Goal: Task Accomplishment & Management: Use online tool/utility

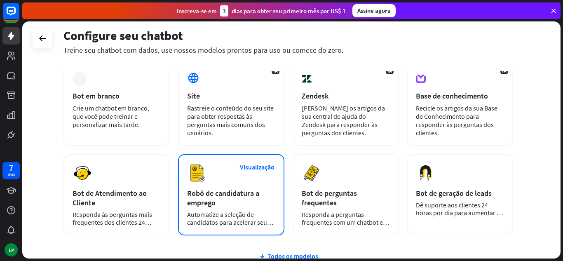
scroll to position [122, 0]
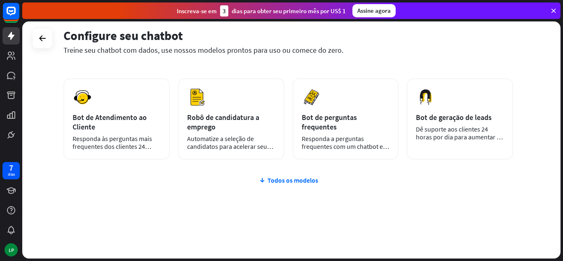
click at [289, 181] on font "Todos os modelos" at bounding box center [293, 180] width 51 height 8
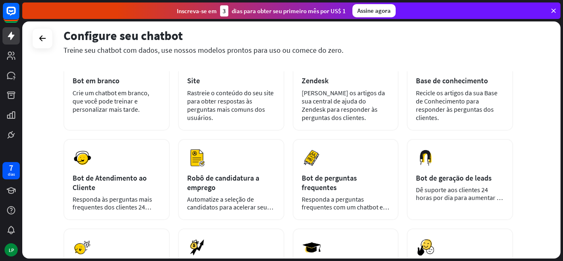
scroll to position [85, 0]
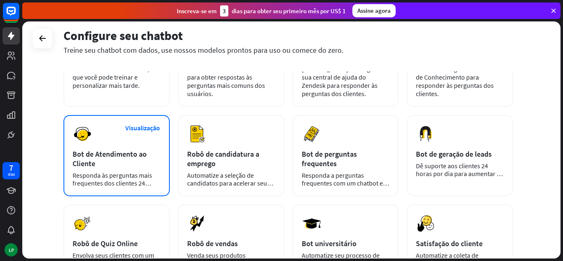
click at [150, 155] on div "Bot de Atendimento ao Cliente" at bounding box center [117, 158] width 88 height 19
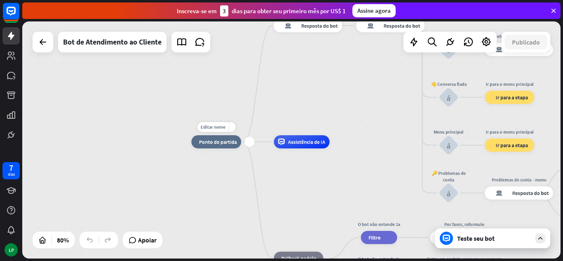
click at [222, 144] on font "Ponto de partida" at bounding box center [218, 141] width 38 height 7
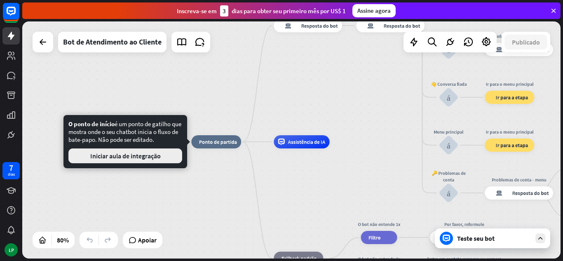
click at [152, 157] on font "Iniciar aula de integração" at bounding box center [125, 156] width 70 height 8
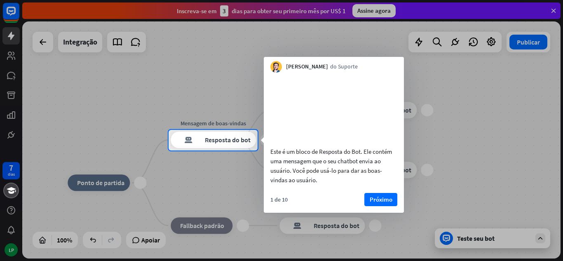
click at [384, 189] on div "Este é um bloco de Resposta do Bot. Ele contém uma mensagem que o seu chatbot e…" at bounding box center [334, 131] width 140 height 116
click at [382, 205] on font "Próximo" at bounding box center [381, 200] width 23 height 12
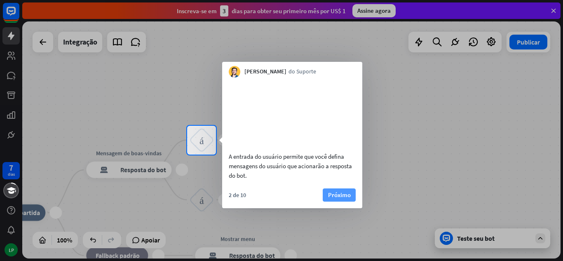
click at [342, 198] on div "A entrada do usuário permite que você defina mensagens do usuário que acionarão…" at bounding box center [292, 142] width 140 height 131
click at [342, 199] on font "Próximo" at bounding box center [339, 195] width 23 height 8
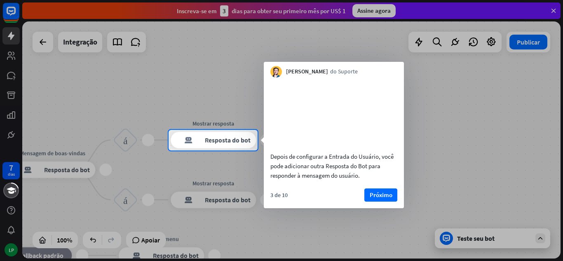
click at [373, 199] on font "Próximo" at bounding box center [381, 195] width 23 height 8
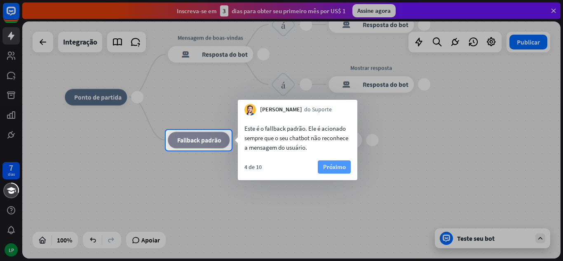
click at [345, 165] on font "Próximo" at bounding box center [334, 167] width 23 height 8
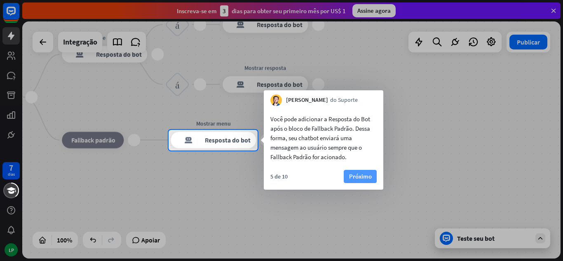
click at [355, 174] on font "Próximo" at bounding box center [360, 176] width 23 height 8
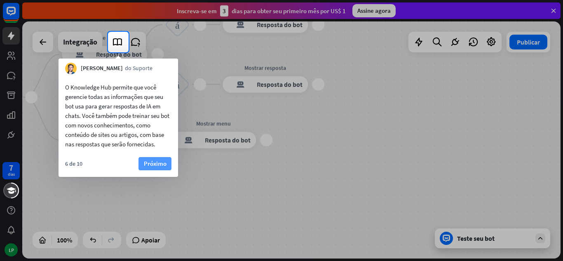
click at [157, 159] on font "Próximo" at bounding box center [155, 164] width 23 height 12
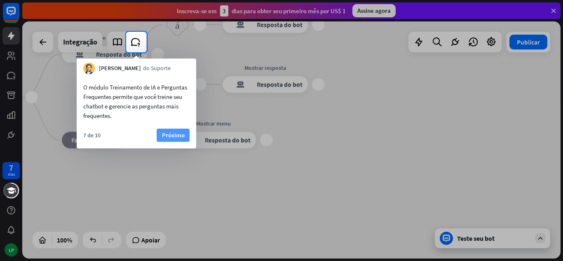
click at [176, 133] on font "Próximo" at bounding box center [173, 135] width 23 height 8
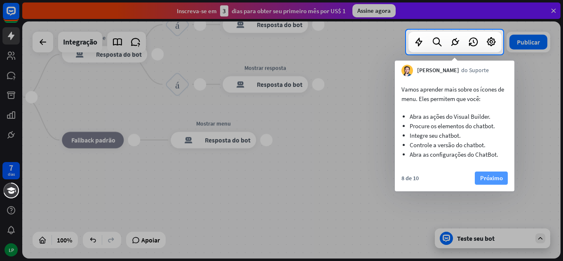
click at [490, 178] on font "Próximo" at bounding box center [491, 178] width 23 height 8
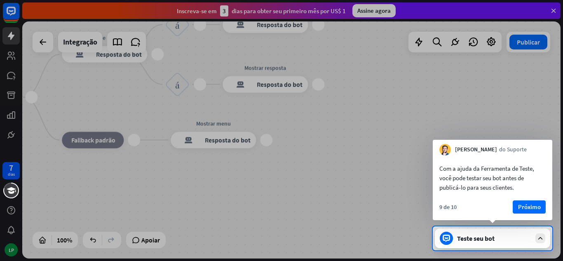
click at [538, 203] on font "Próximo" at bounding box center [529, 207] width 23 height 12
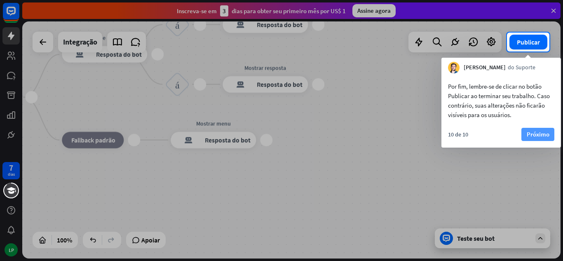
click at [542, 134] on font "Próximo" at bounding box center [538, 134] width 23 height 8
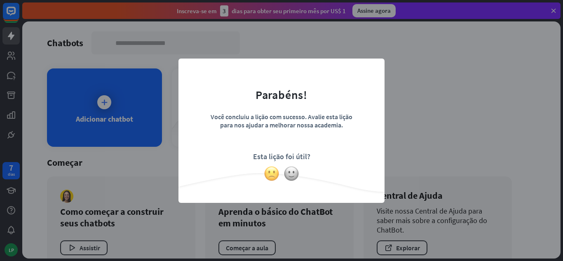
click at [272, 169] on img at bounding box center [272, 174] width 16 height 16
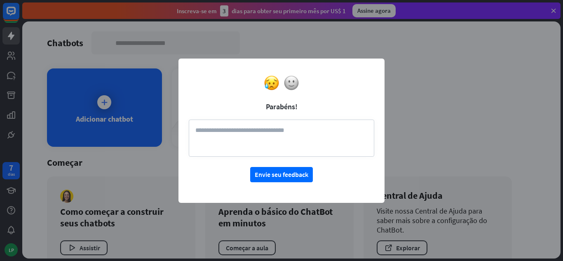
click at [431, 129] on div "fechar Parabéns! Envie seu feedback" at bounding box center [281, 130] width 563 height 261
click at [275, 143] on textarea at bounding box center [281, 138] width 185 height 37
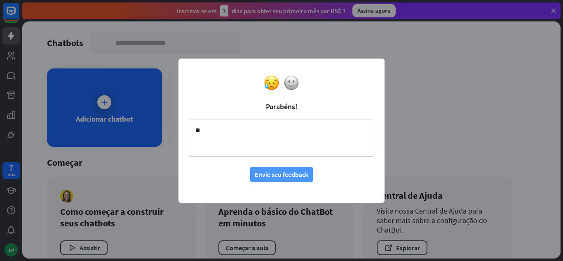
click at [253, 174] on button "Envie seu feedback" at bounding box center [281, 174] width 63 height 15
click at [265, 131] on textarea "**" at bounding box center [281, 138] width 185 height 37
type textarea "**********"
click at [286, 179] on font "Envie seu feedback" at bounding box center [282, 174] width 54 height 14
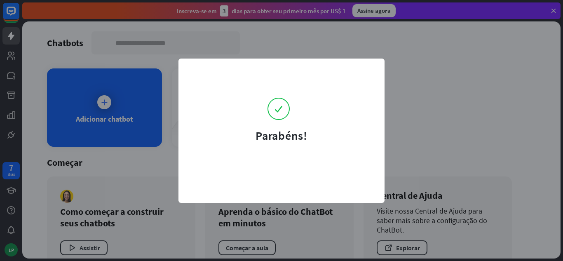
click at [406, 111] on div "Parabéns!" at bounding box center [281, 130] width 563 height 261
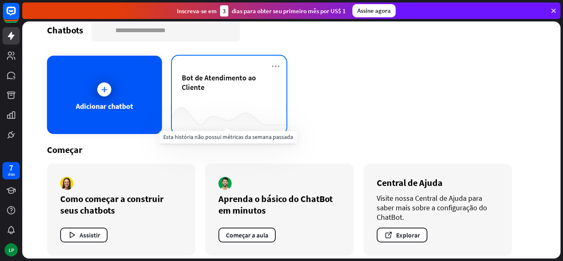
scroll to position [20, 0]
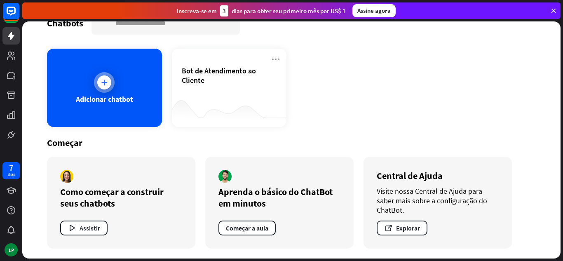
click at [69, 88] on div "Adicionar chatbot" at bounding box center [104, 88] width 115 height 78
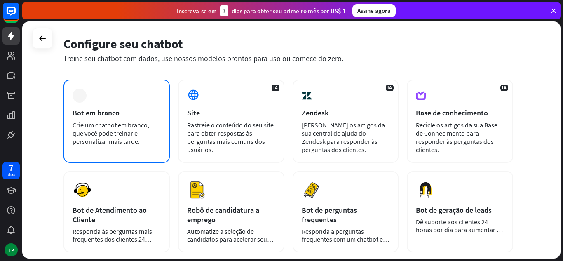
scroll to position [82, 0]
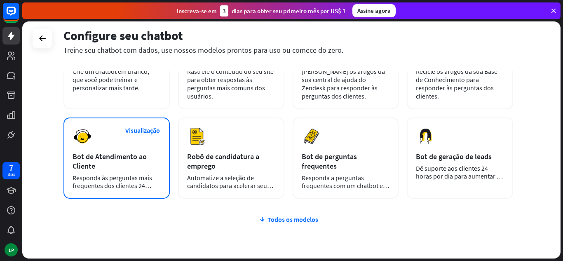
click at [139, 150] on div "Visualização Bot de Atendimento ao Cliente Responda às perguntas mais frequente…" at bounding box center [116, 157] width 106 height 81
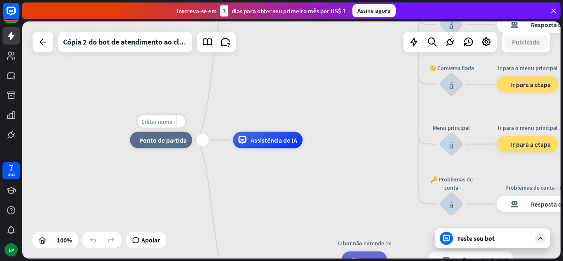
click at [165, 123] on font "Editar nome" at bounding box center [156, 121] width 31 height 7
click at [262, 143] on font "Assistência de IA" at bounding box center [274, 140] width 47 height 8
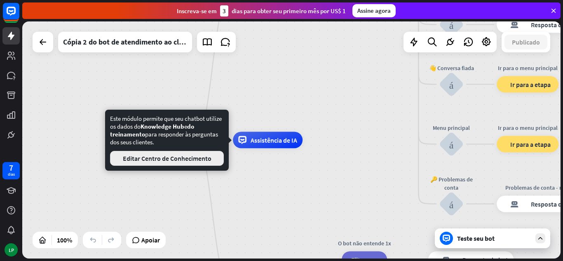
click at [181, 159] on font "Editar Centro de Conhecimento" at bounding box center [167, 158] width 89 height 8
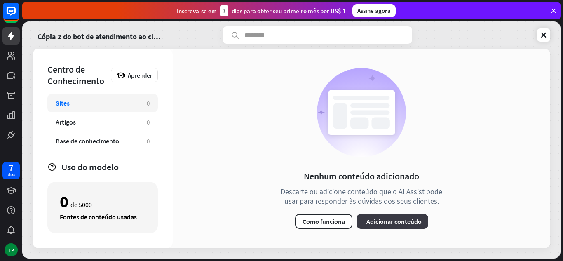
click at [375, 220] on font "Adicionar conteúdo" at bounding box center [393, 221] width 55 height 8
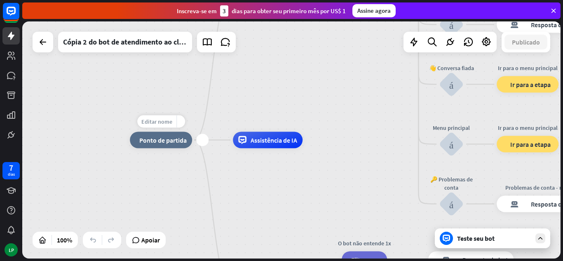
click at [172, 123] on div "Editar nome" at bounding box center [156, 121] width 39 height 12
type input "******"
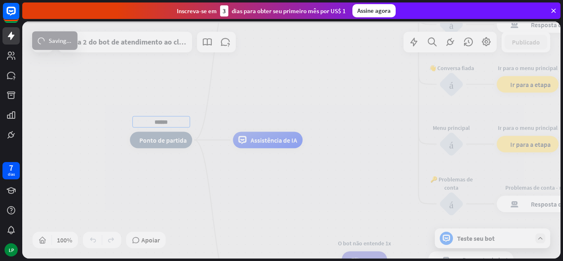
click at [265, 98] on div "****** casa_2 Ponto de partida Mensagem de boas-vindas resposta do bot de bloco…" at bounding box center [291, 139] width 538 height 237
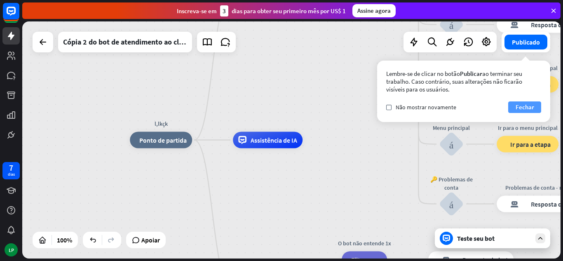
click at [534, 106] on button "Fechar" at bounding box center [524, 107] width 33 height 12
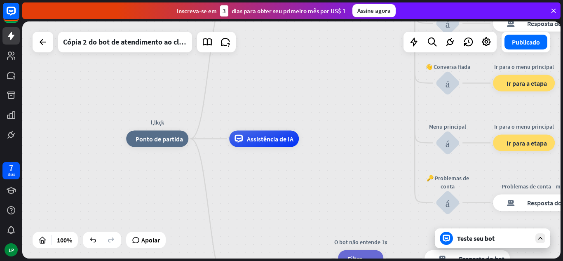
click at [208, 98] on div "l,lkçk casa_2 Ponto de partida Mensagem de boas-vindas resposta do bot de bloco…" at bounding box center [291, 139] width 538 height 237
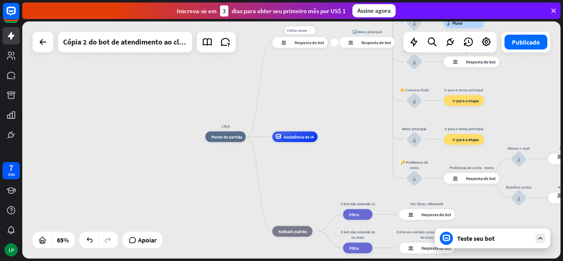
click at [311, 43] on font "Resposta do bot" at bounding box center [310, 42] width 30 height 5
